Goal: Navigation & Orientation: Find specific page/section

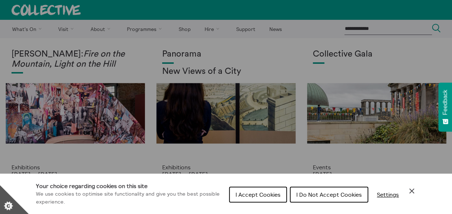
click at [260, 191] on span "I Accept Cookies" at bounding box center [257, 194] width 45 height 7
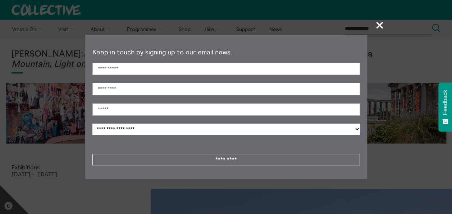
click at [379, 27] on span "+" at bounding box center [379, 24] width 21 height 21
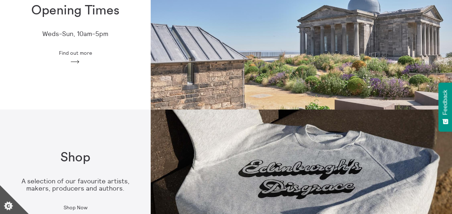
scroll to position [244, 0]
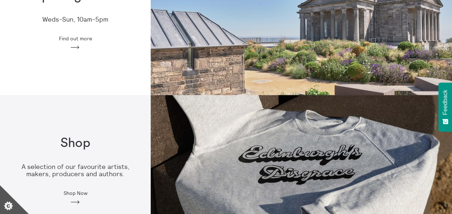
click at [78, 45] on icon "Arrow" at bounding box center [75, 47] width 12 height 6
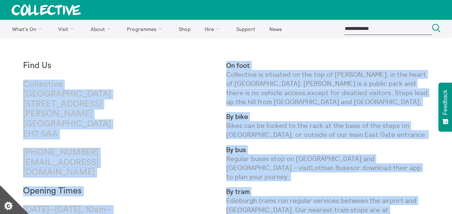
drag, startPoint x: 451, startPoint y: 5, endPoint x: 136, endPoint y: 77, distance: 323.7
